Goal: Task Accomplishment & Management: Manage account settings

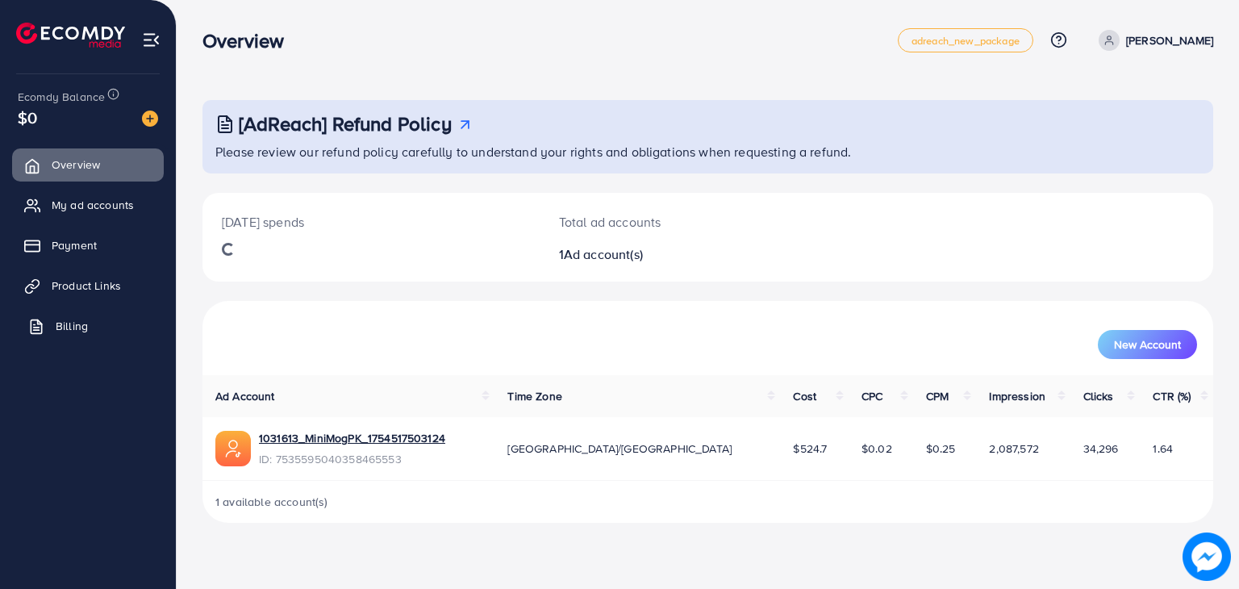
click at [60, 336] on link "Billing" at bounding box center [88, 326] width 152 height 32
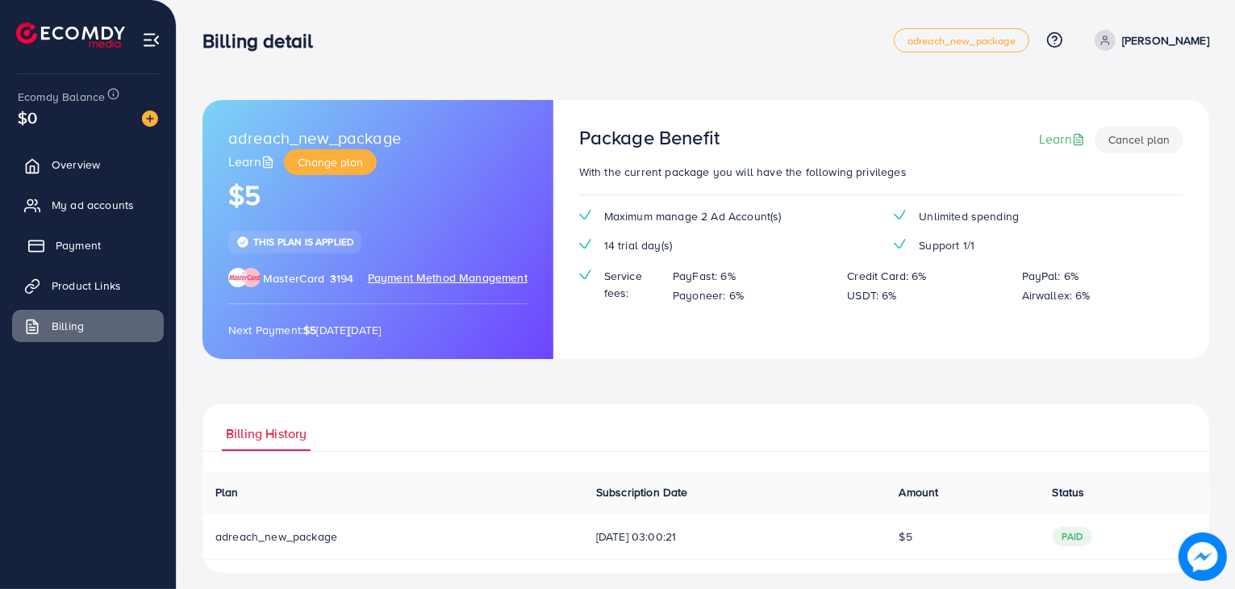
click at [83, 239] on span "Payment" at bounding box center [78, 245] width 45 height 16
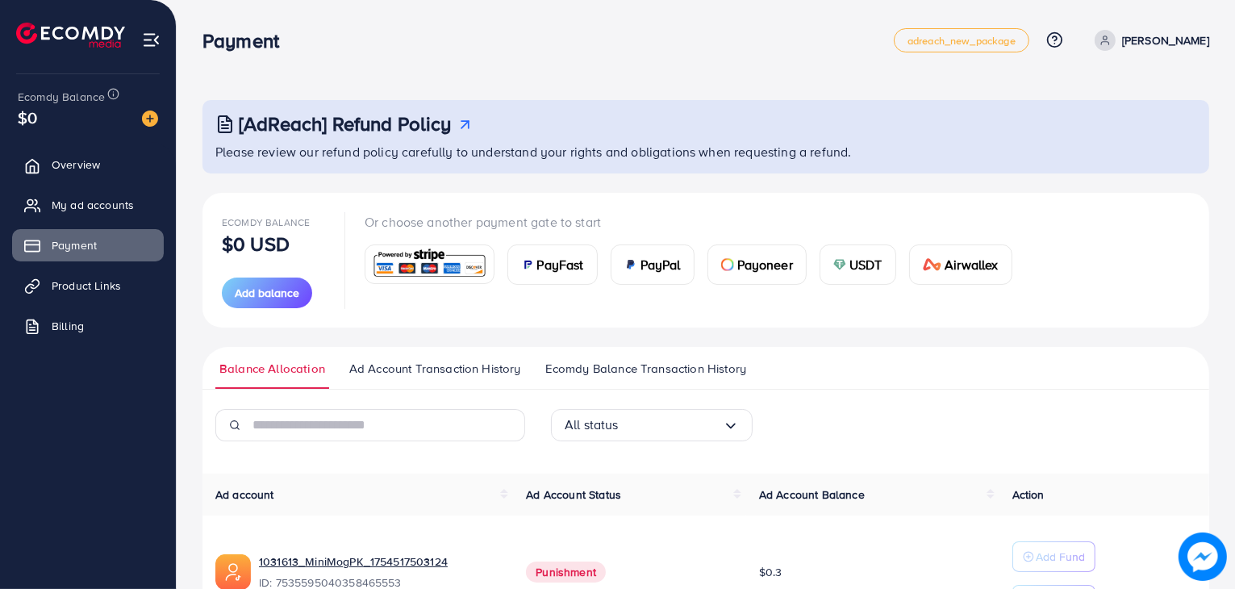
scroll to position [107, 0]
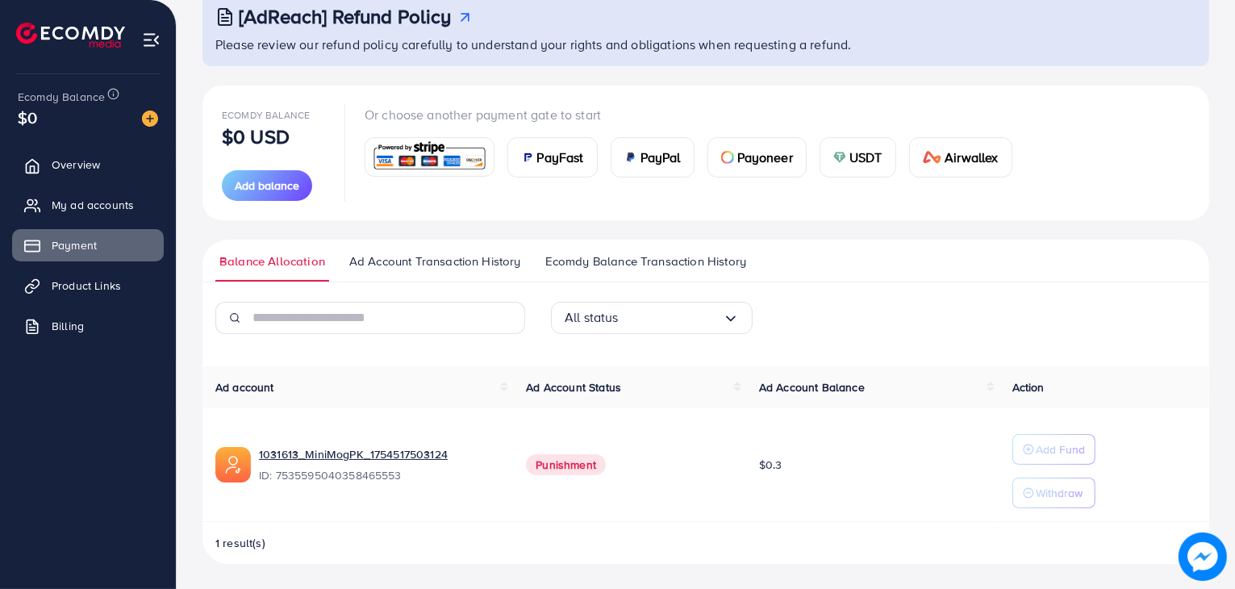
click at [409, 272] on link "Ad Account Transaction History" at bounding box center [435, 266] width 180 height 29
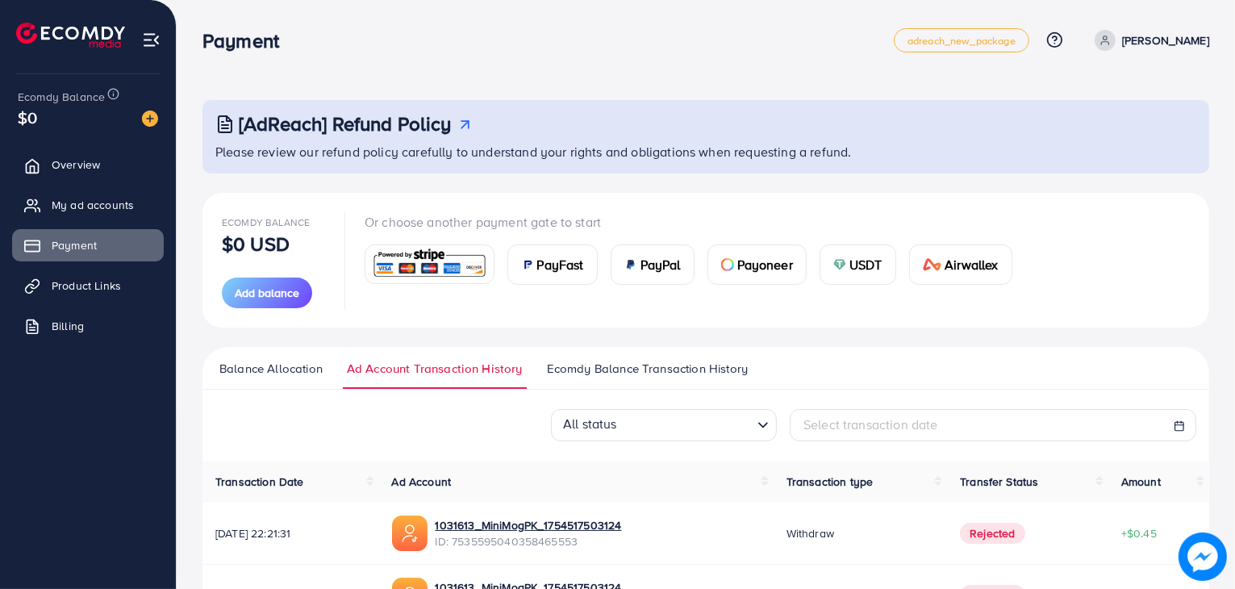
scroll to position [215, 0]
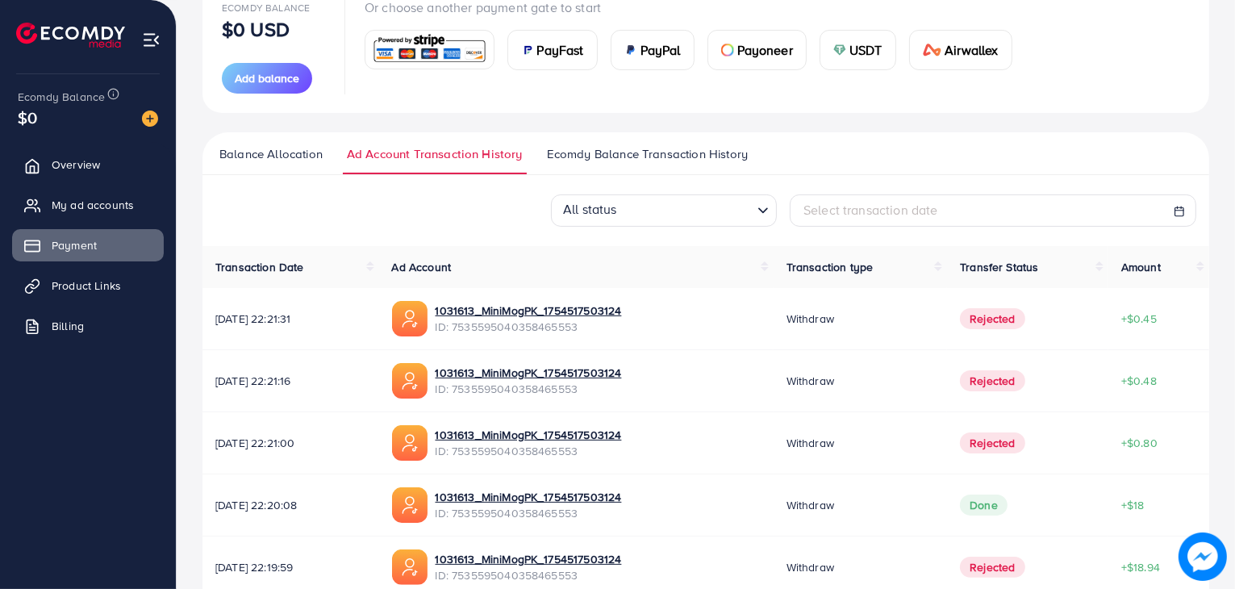
click at [581, 164] on link "Ecomdy Balance Transaction History" at bounding box center [647, 159] width 209 height 29
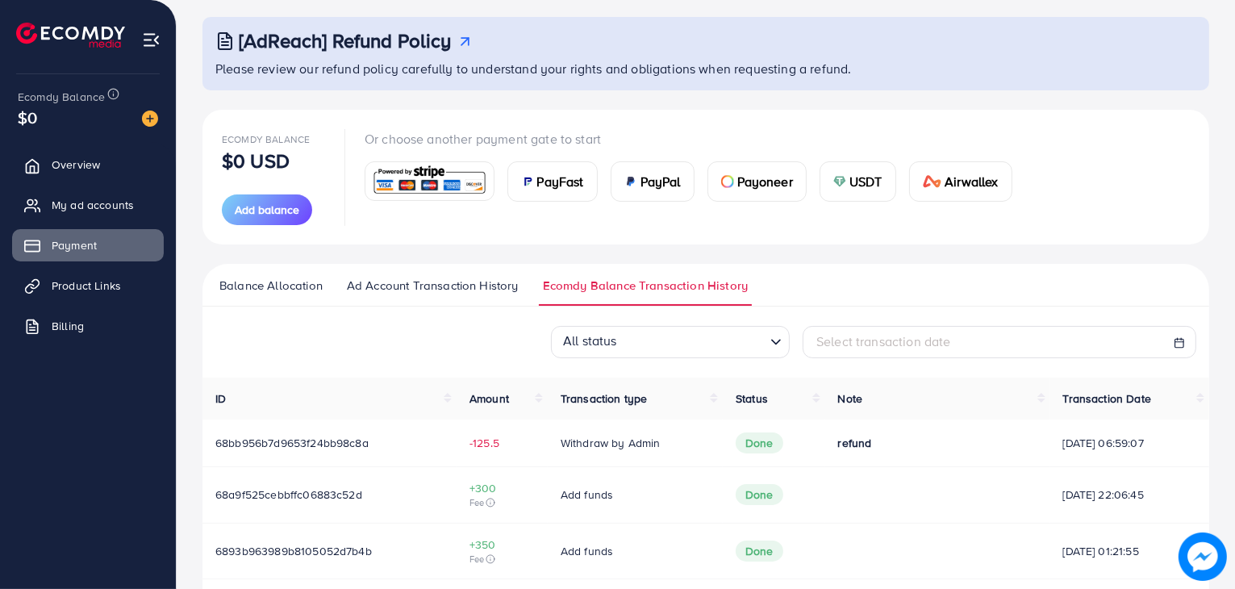
scroll to position [136, 0]
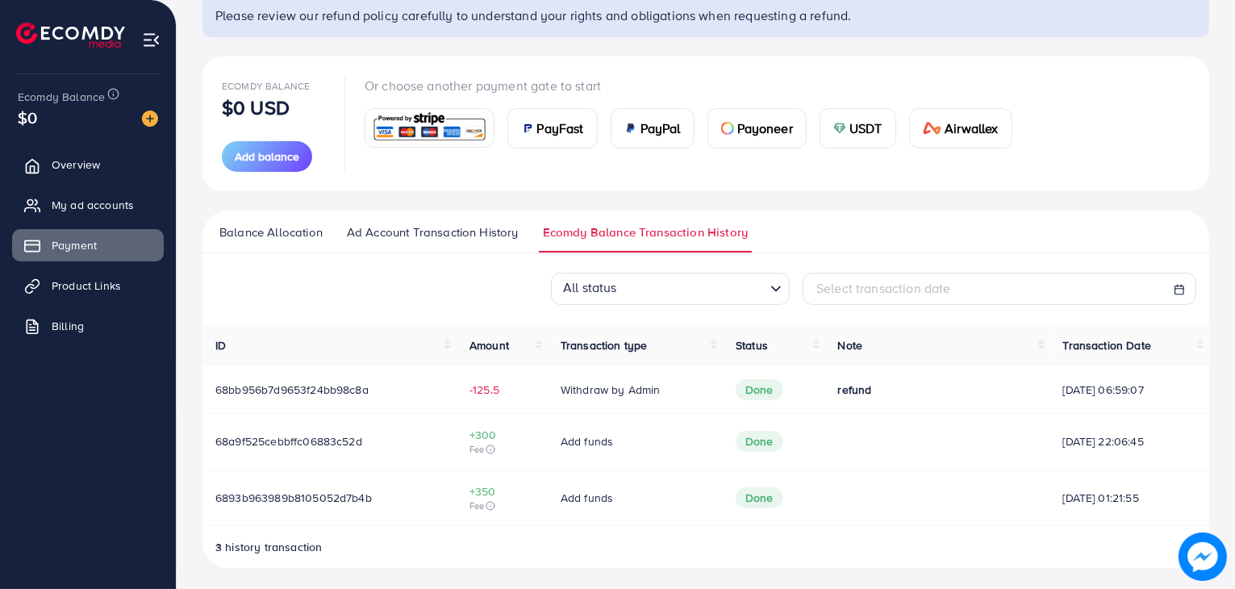
click at [581, 164] on div "Or choose another payment gate to start PayFast PayPal Payoneer USDT Airwallex" at bounding box center [695, 124] width 660 height 96
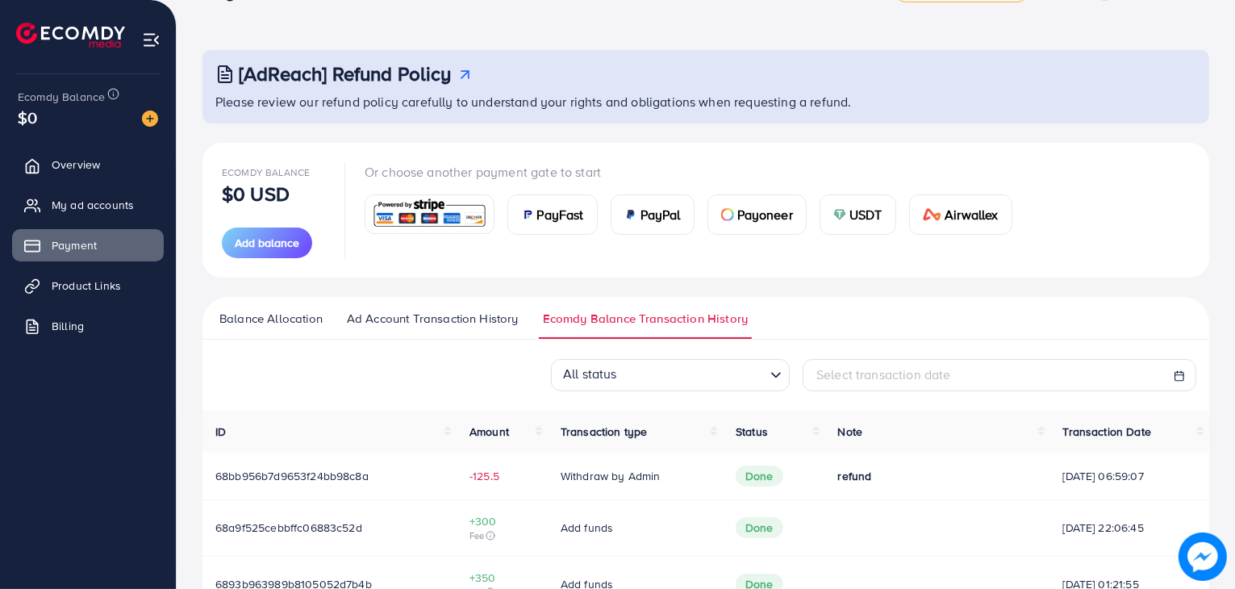
scroll to position [0, 0]
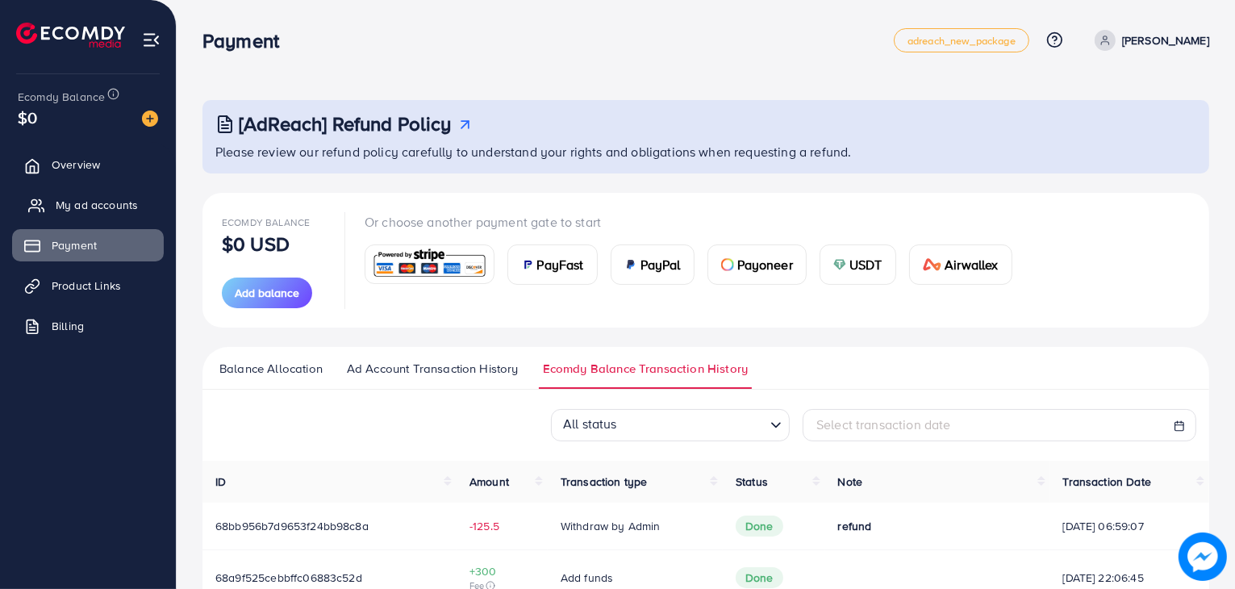
click at [98, 212] on span "My ad accounts" at bounding box center [97, 205] width 82 height 16
